Goal: Navigation & Orientation: Understand site structure

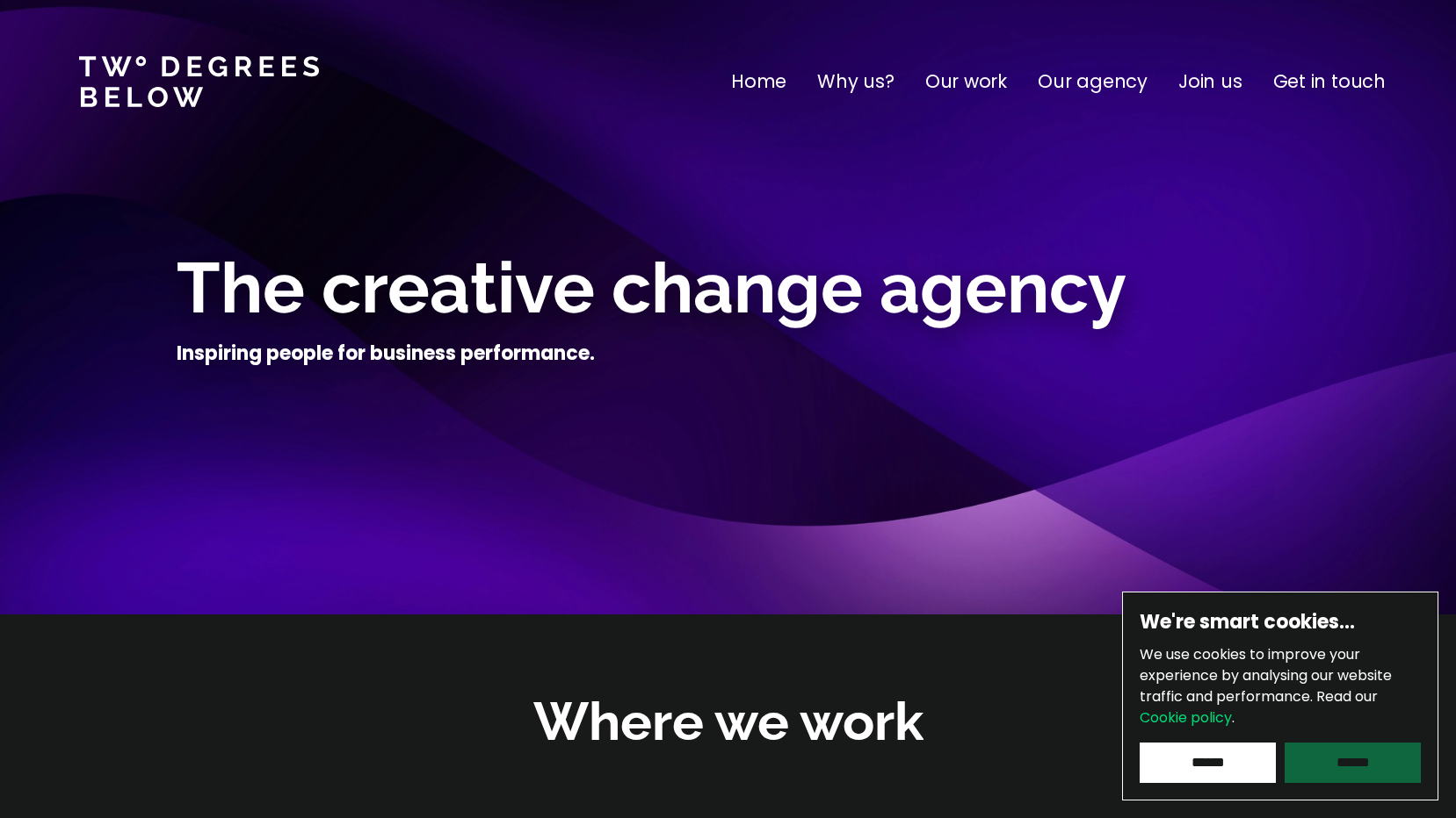
click at [1332, 767] on input "******" at bounding box center [1353, 763] width 136 height 40
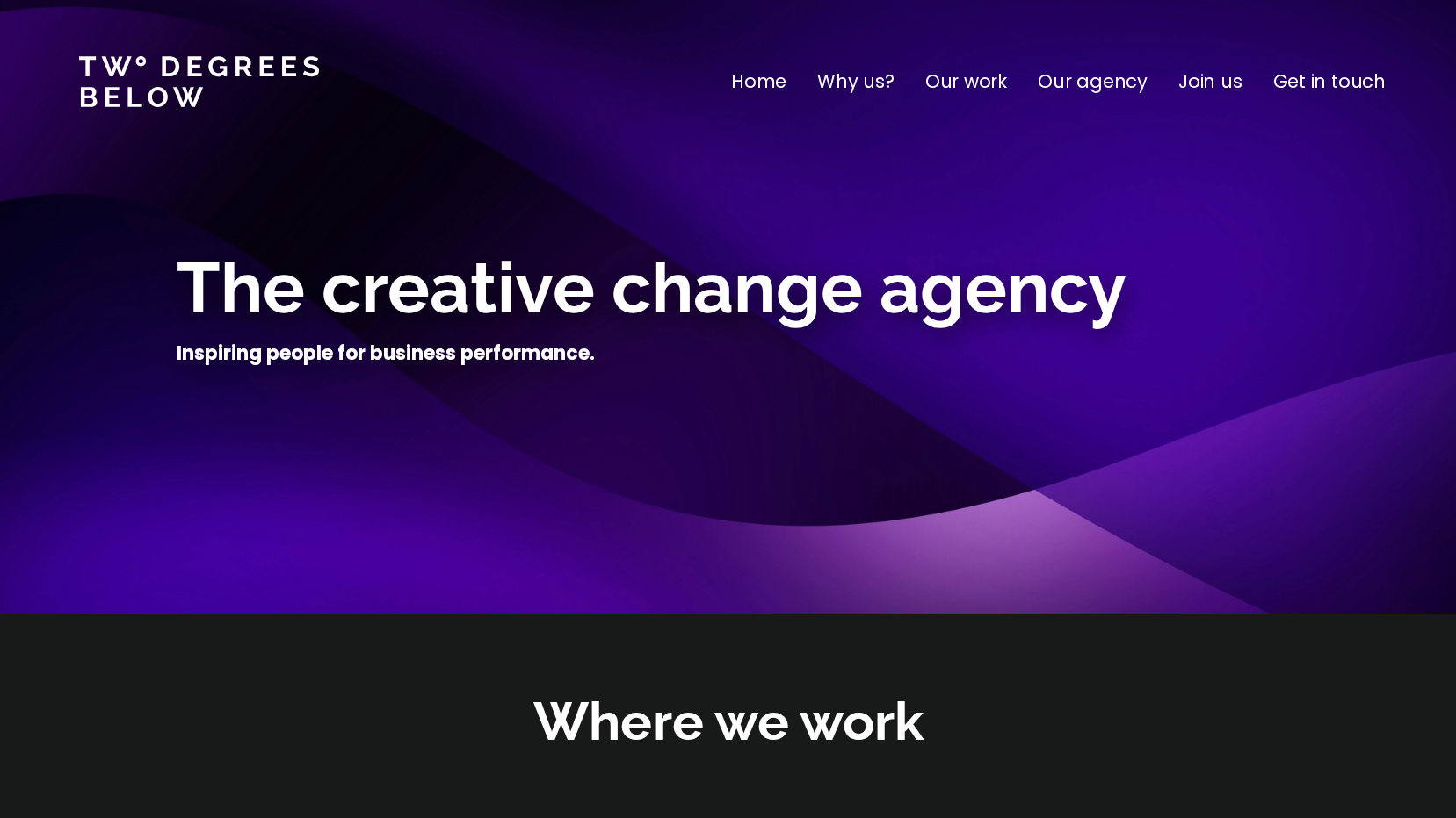
click at [1086, 89] on p "Our agency" at bounding box center [1092, 81] width 110 height 28
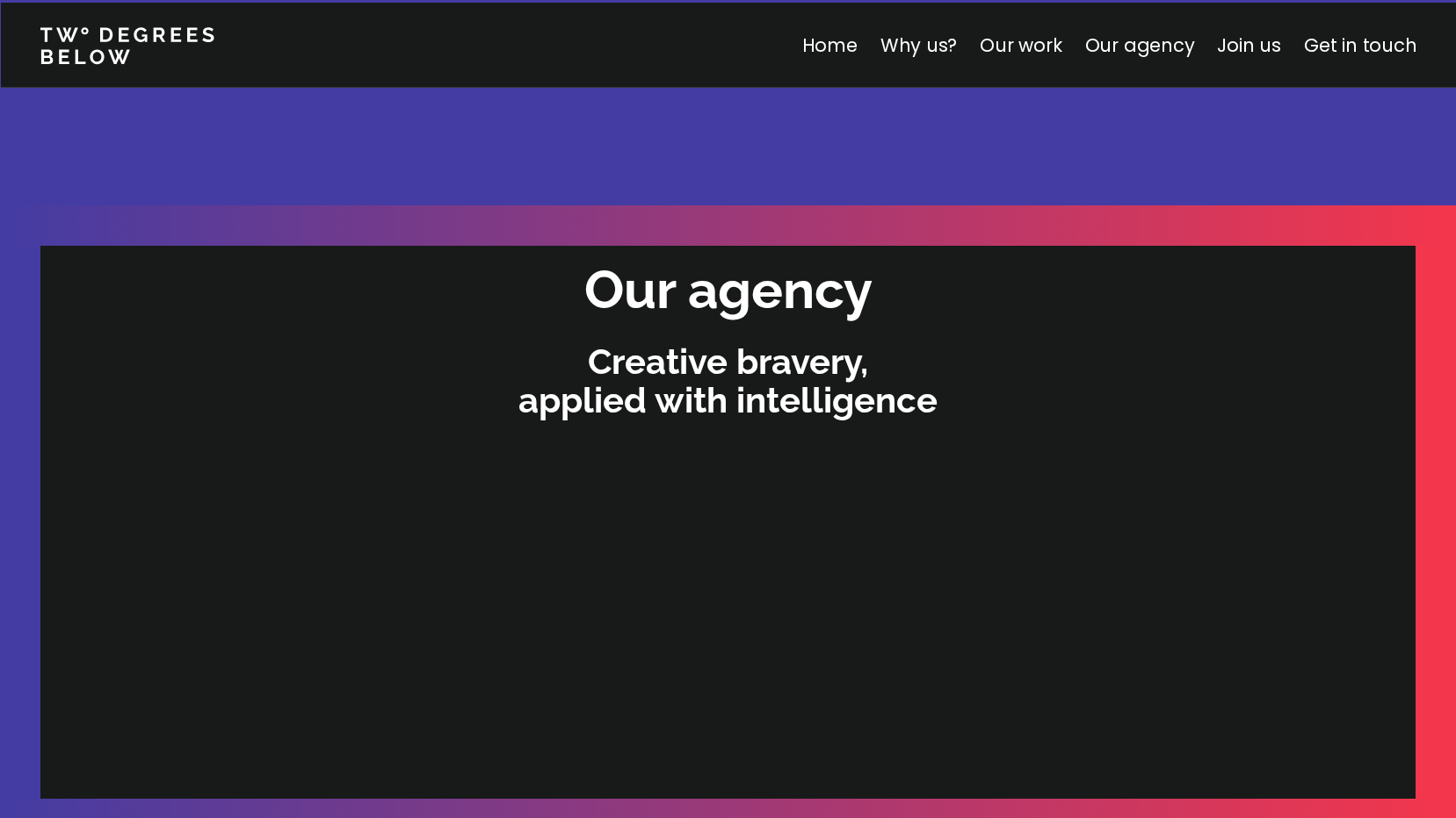
scroll to position [3730, 0]
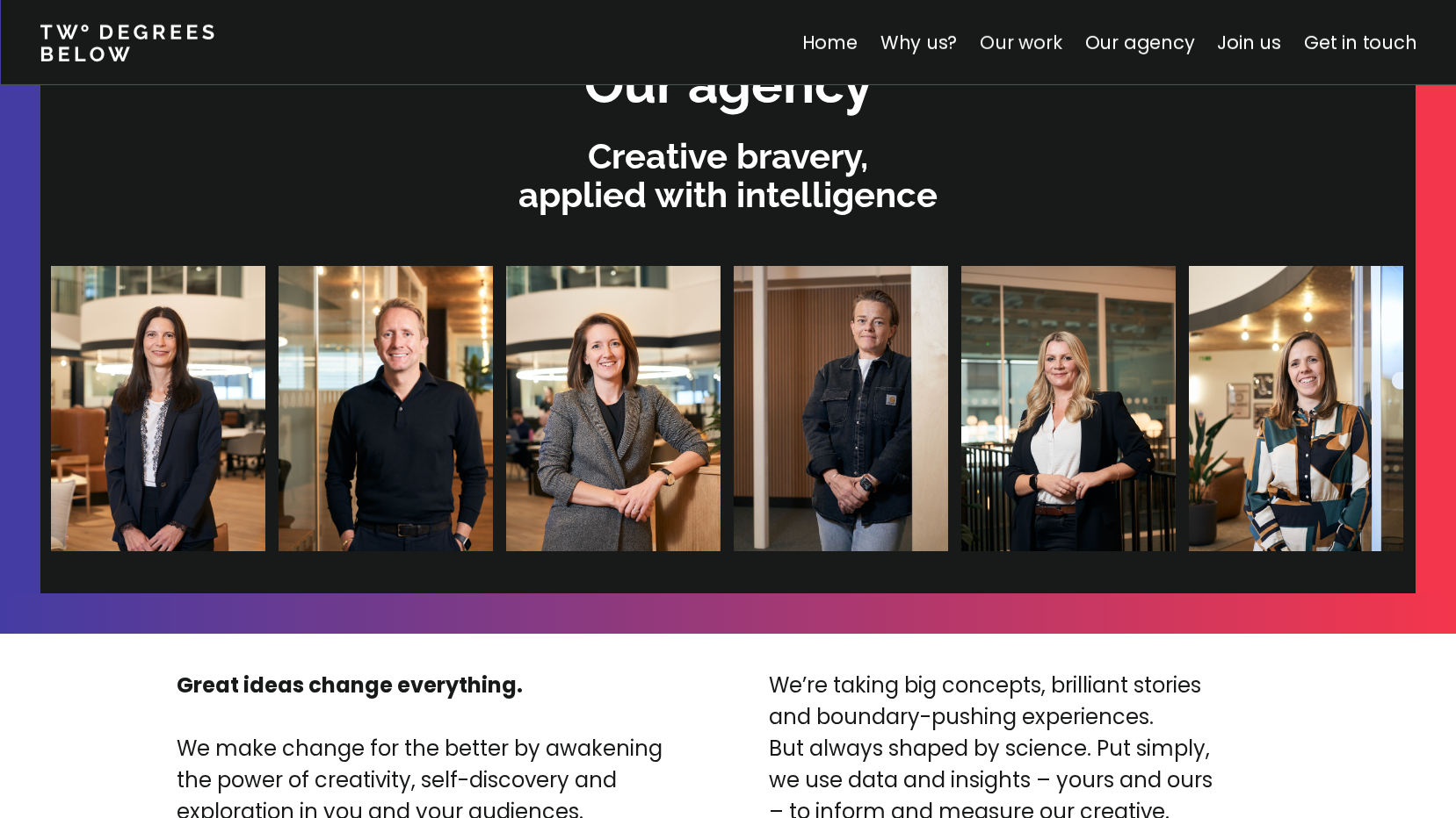
click at [1031, 44] on link "Our work" at bounding box center [1019, 42] width 81 height 26
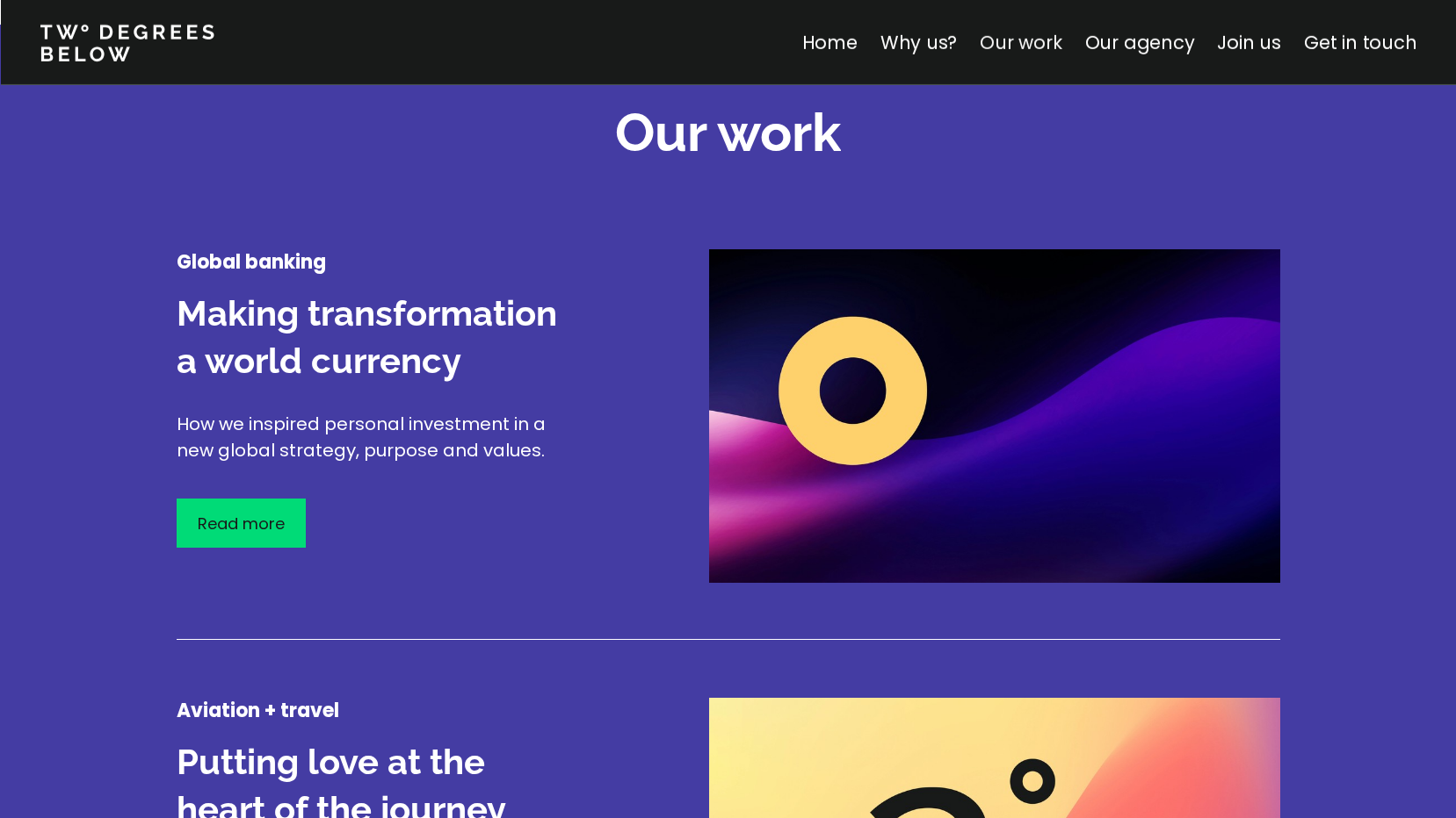
scroll to position [2058, 0]
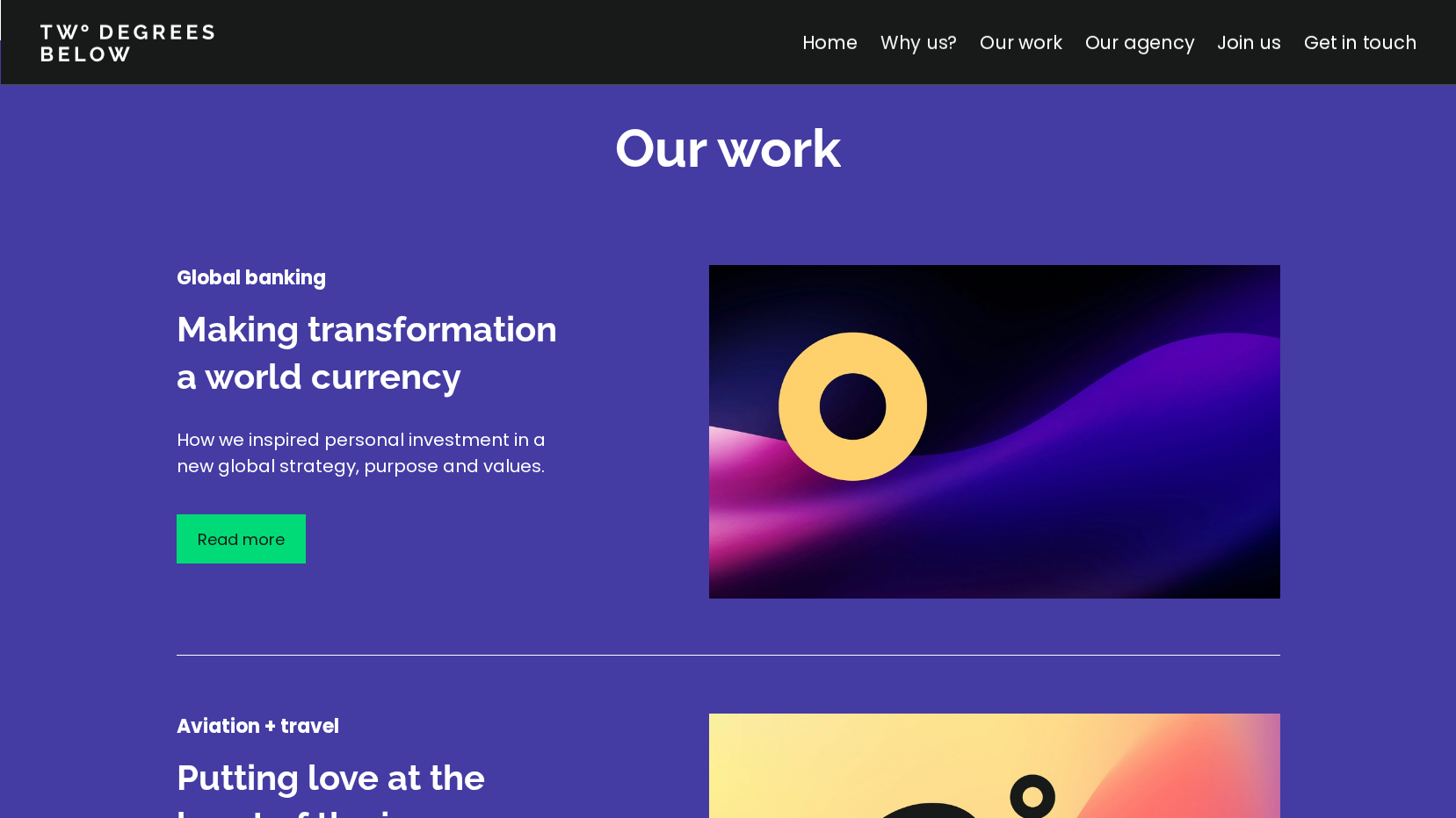
click at [925, 43] on link "Why us?" at bounding box center [918, 42] width 78 height 26
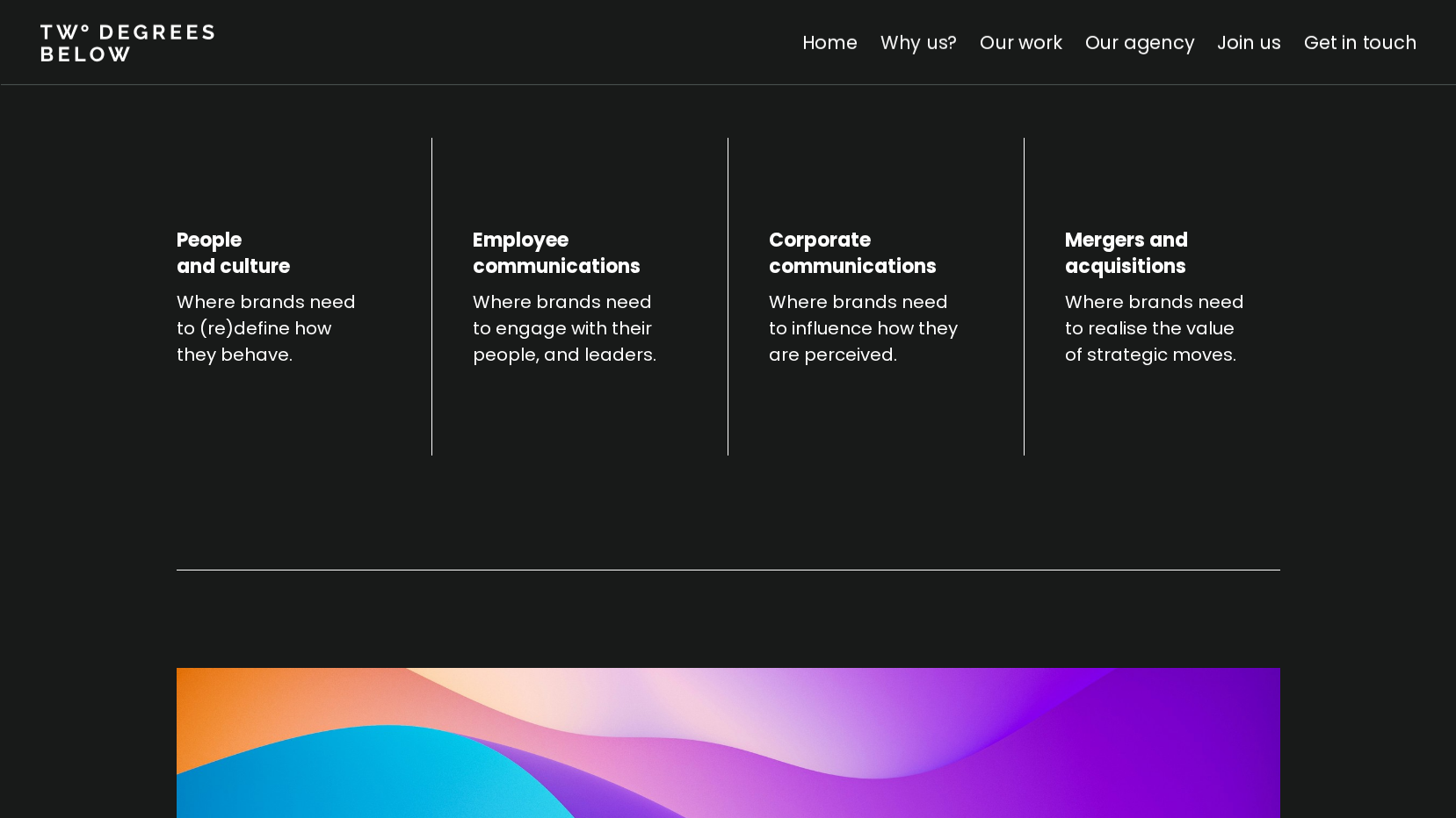
scroll to position [615, 0]
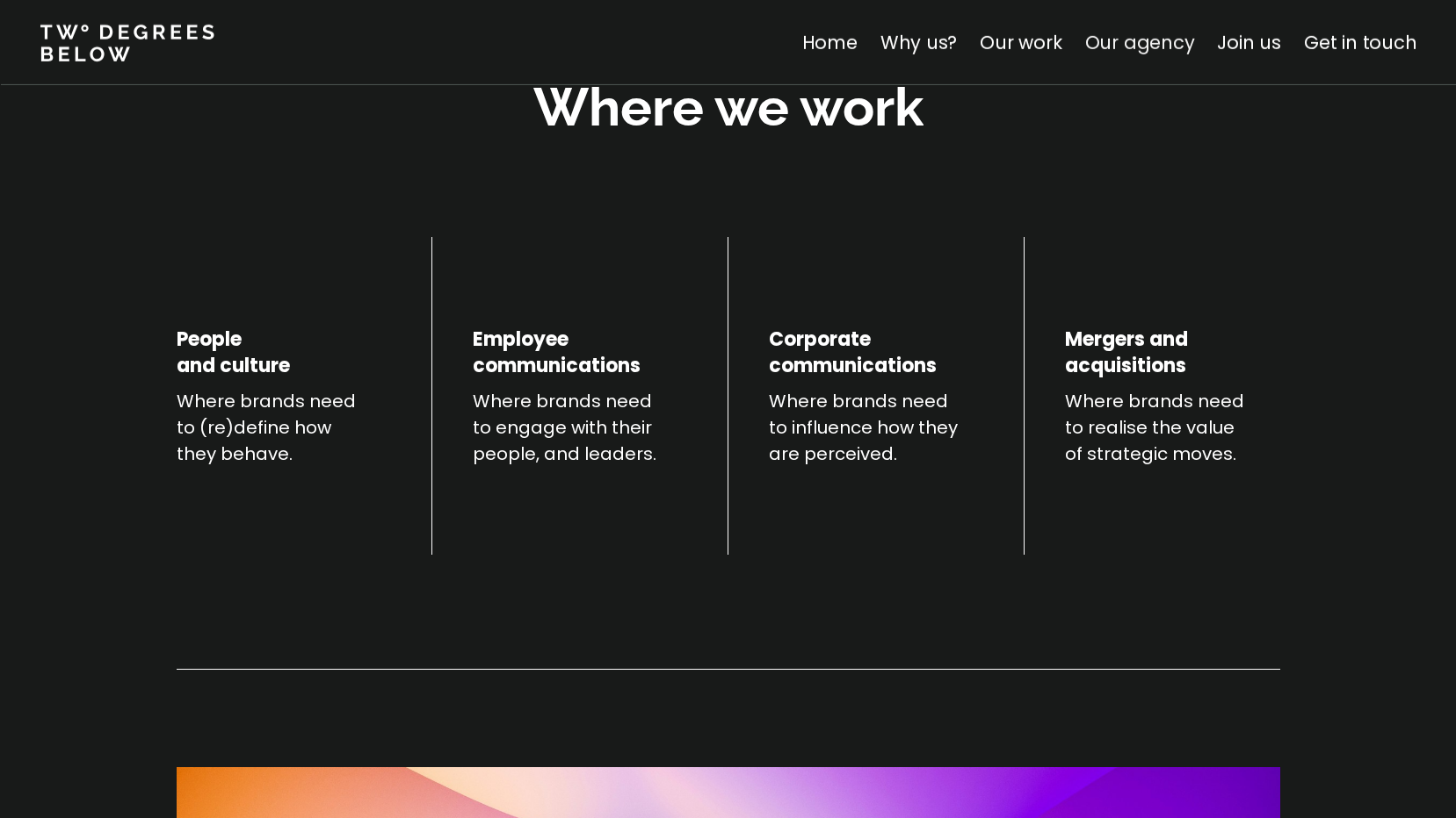
click at [1127, 37] on link "Our agency" at bounding box center [1139, 42] width 110 height 26
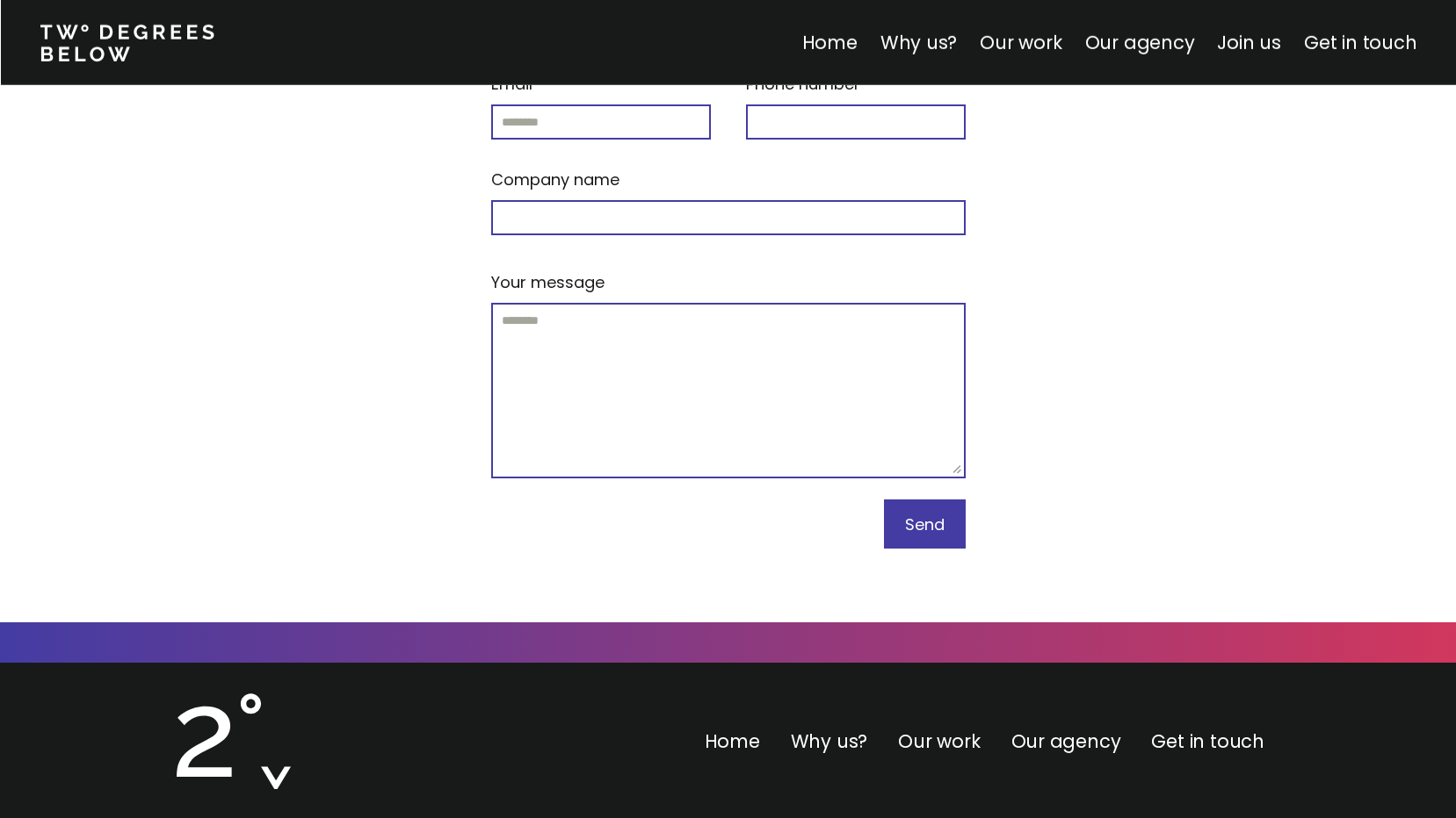
scroll to position [7489, 0]
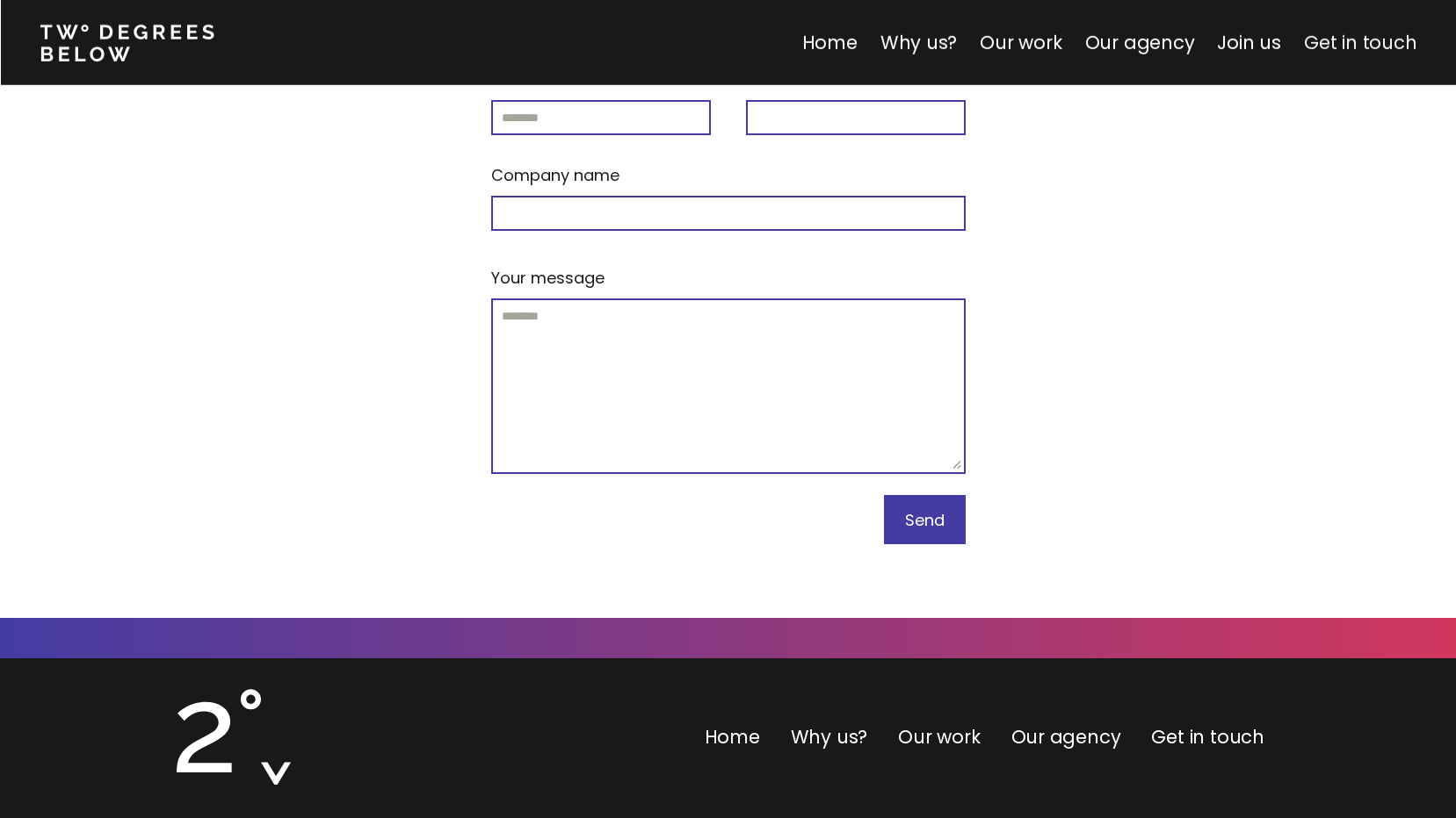
click at [1340, 42] on link "Get in touch" at bounding box center [1359, 42] width 112 height 26
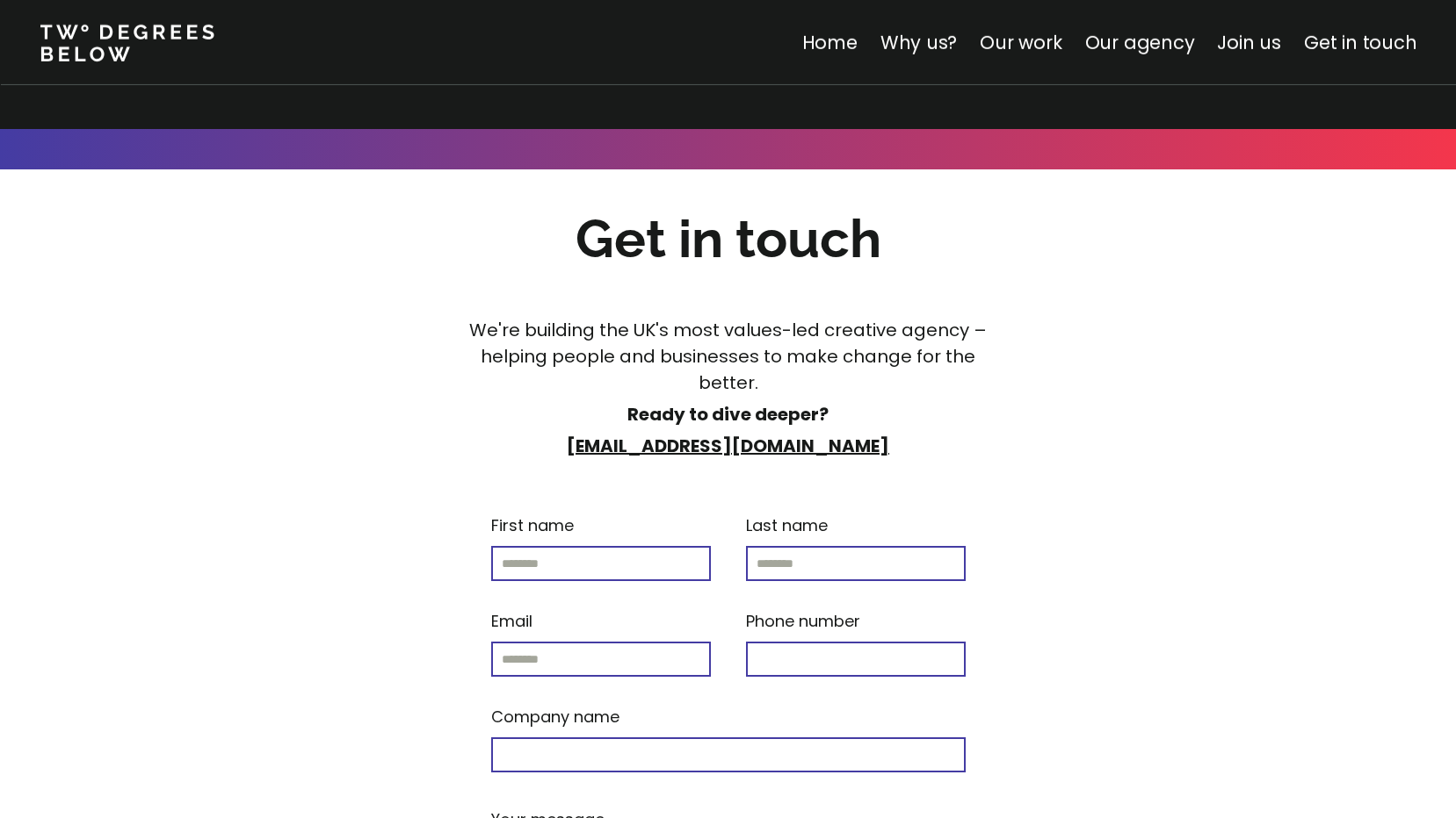
scroll to position [6908, 0]
